Goal: Information Seeking & Learning: Find specific page/section

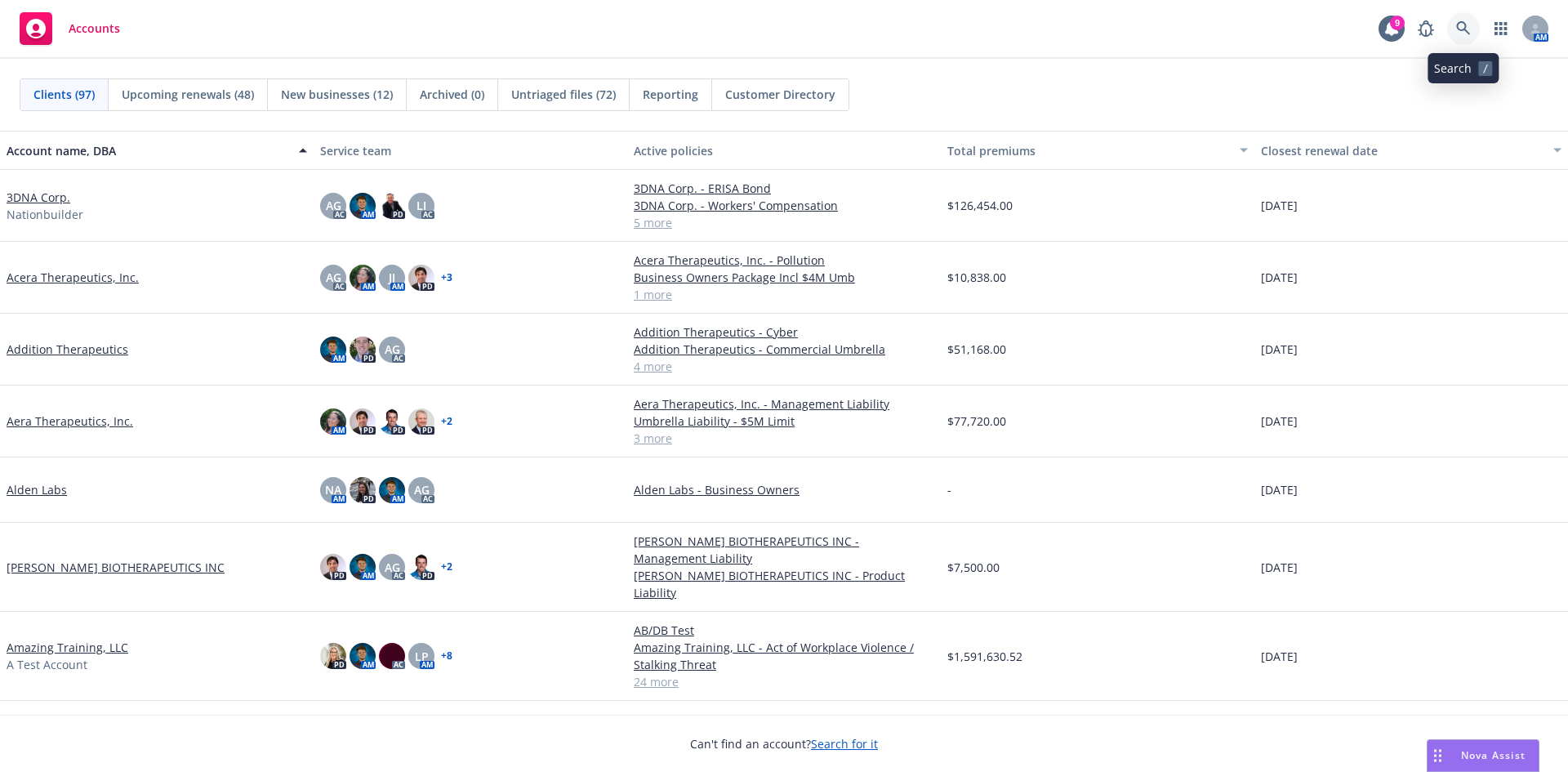
click at [1456, 29] on link at bounding box center [1464, 29] width 33 height 33
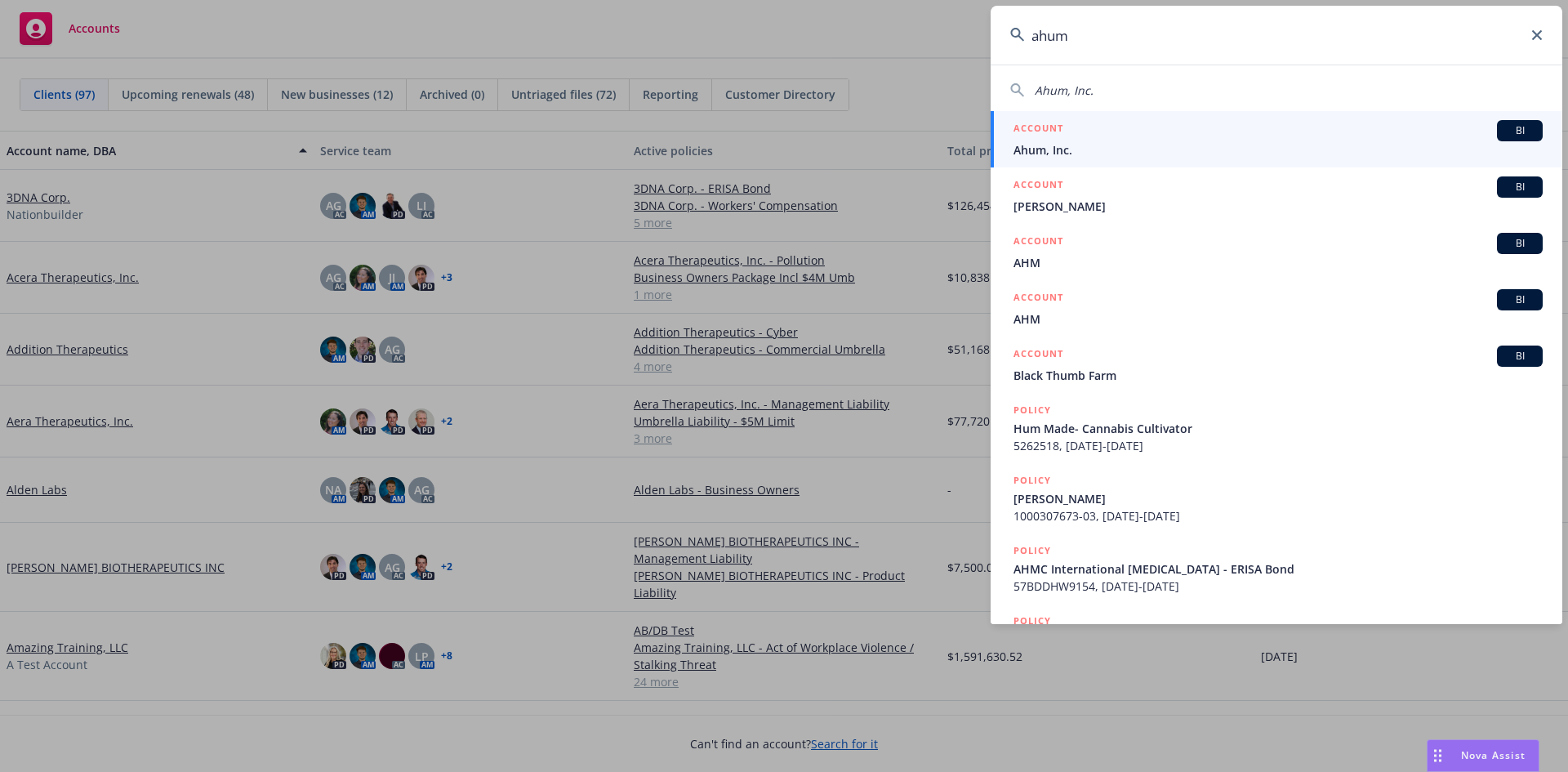
type input "ahum"
click at [1248, 133] on div "ACCOUNT BI" at bounding box center [1278, 130] width 529 height 21
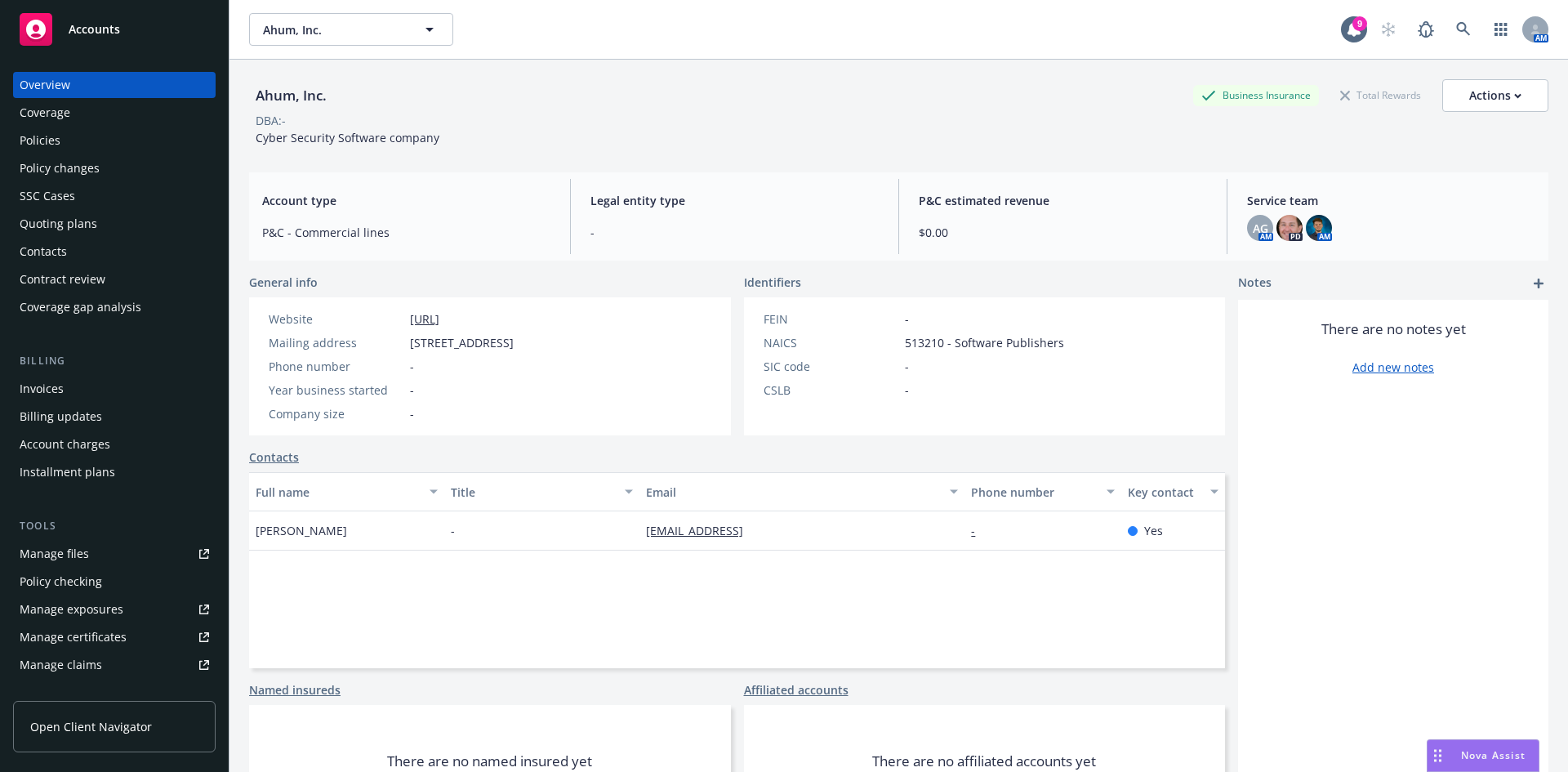
click at [75, 141] on div "Policies" at bounding box center [114, 140] width 190 height 26
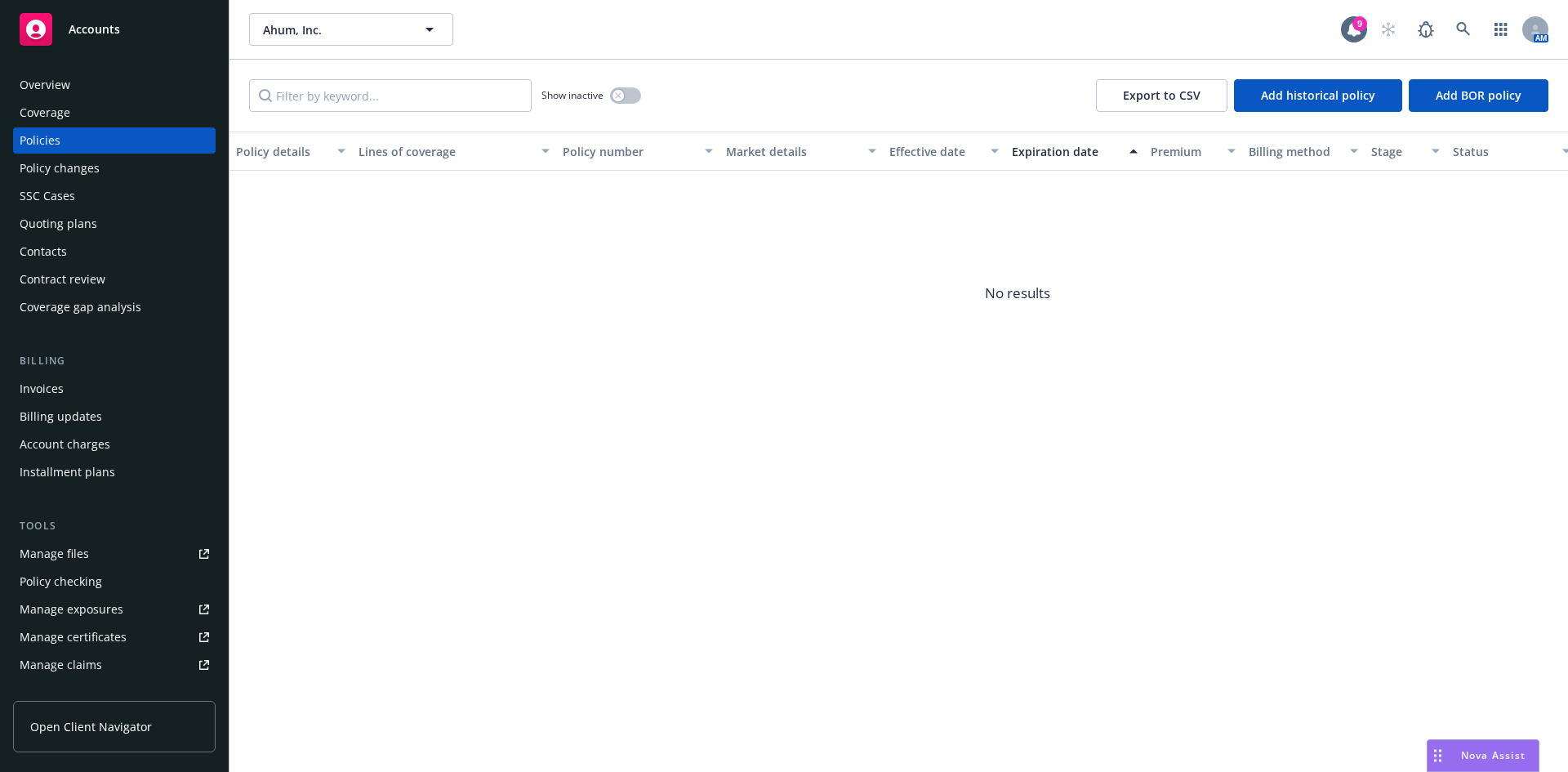
click at [122, 45] on div "Accounts" at bounding box center [114, 29] width 190 height 33
